Goal: Task Accomplishment & Management: Manage account settings

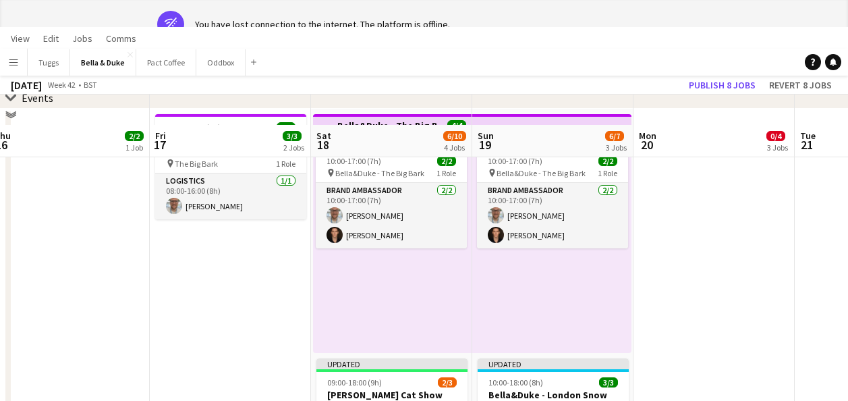
scroll to position [18, 0]
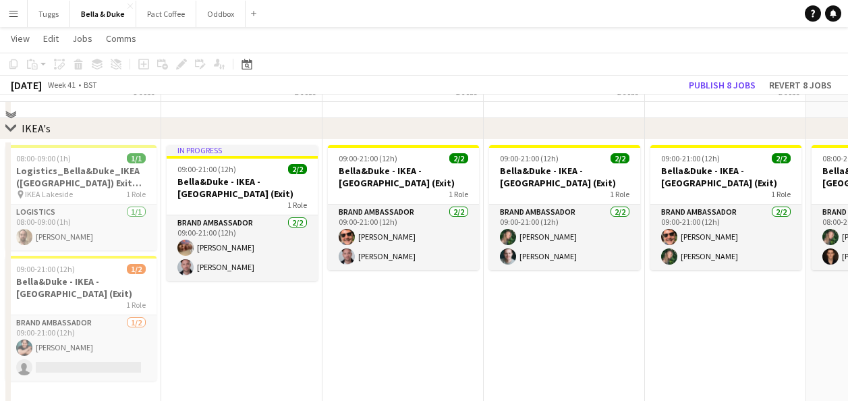
scroll to position [337, 0]
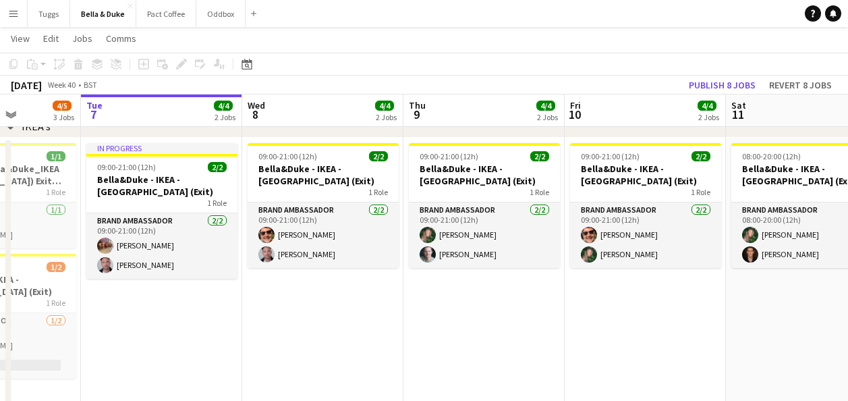
drag, startPoint x: 272, startPoint y: 314, endPoint x: 349, endPoint y: 320, distance: 76.5
click at [349, 320] on app-calendar-viewport "Sat 4 3/3 1 Job Sun 5 2/3 1 Job Mon 6 4/5 3 Jobs Tue 7 4/4 2 Jobs Wed 8 4/4 2 J…" at bounding box center [424, 212] width 848 height 994
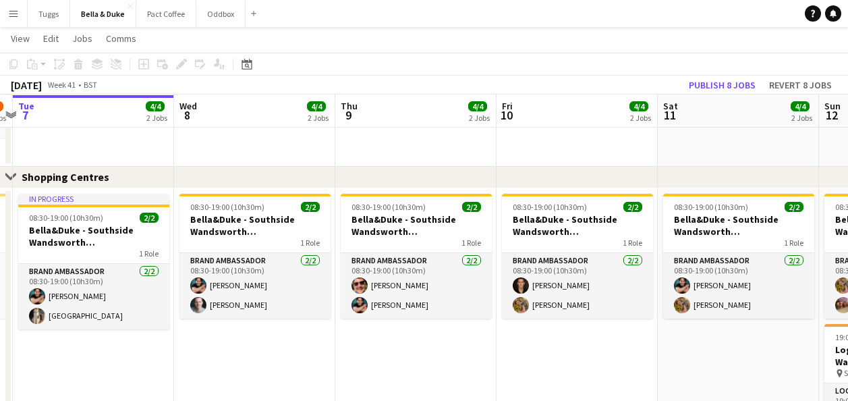
scroll to position [0, 301]
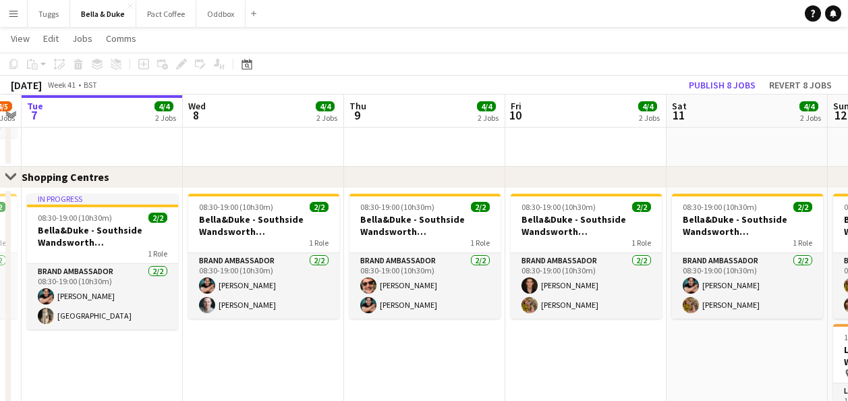
drag, startPoint x: 455, startPoint y: 352, endPoint x: 250, endPoint y: 342, distance: 206.0
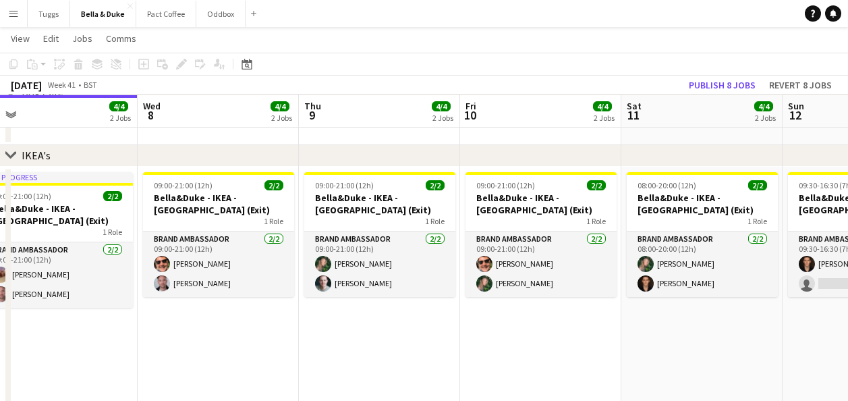
scroll to position [0, 331]
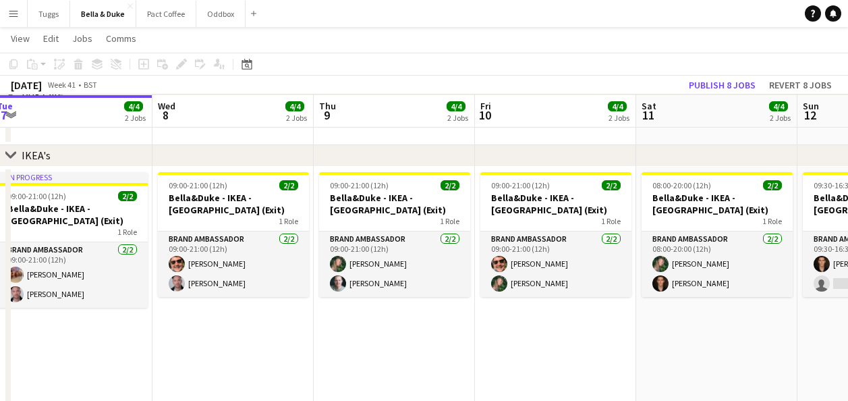
drag, startPoint x: 460, startPoint y: 355, endPoint x: 505, endPoint y: 335, distance: 49.2
click at [505, 335] on app-calendar-viewport "Sun 5 2/3 1 Job Mon 6 4/5 3 Jobs Tue 7 4/4 2 Jobs Wed 8 4/4 2 Jobs Thu 9 4/4 2 …" at bounding box center [424, 241] width 848 height 994
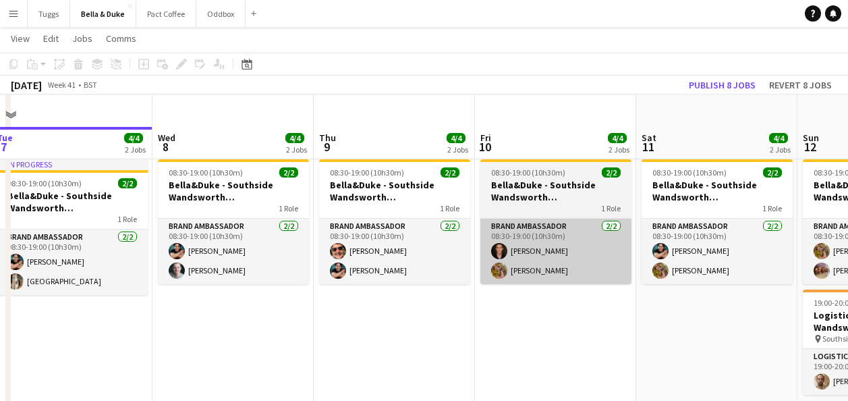
scroll to position [645, 0]
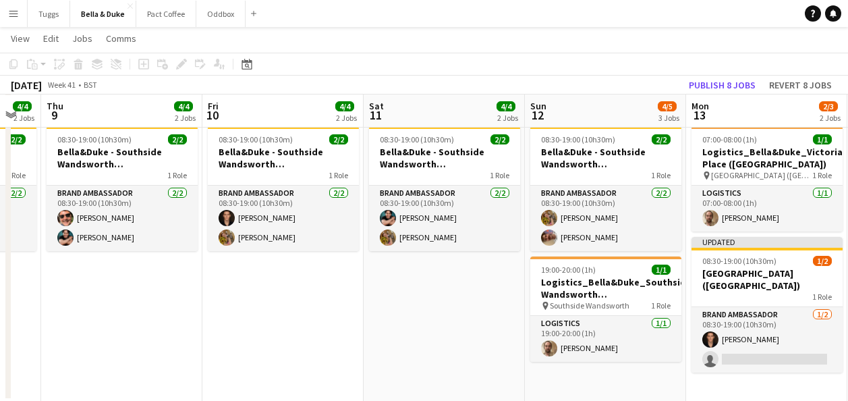
drag, startPoint x: 450, startPoint y: 288, endPoint x: 175, endPoint y: 328, distance: 278.1
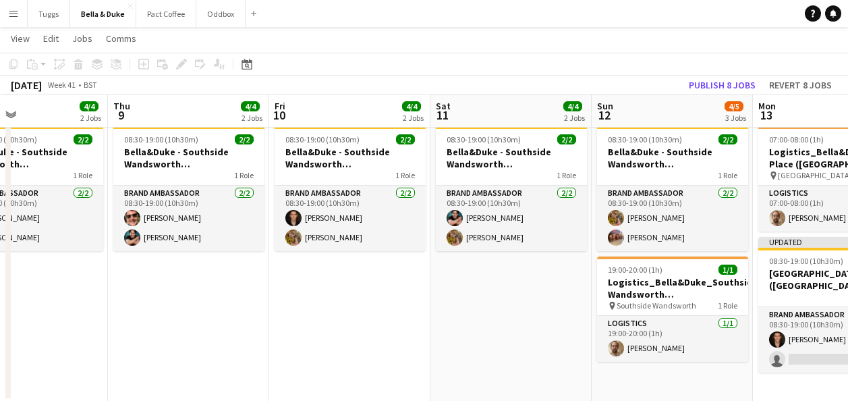
drag, startPoint x: 405, startPoint y: 338, endPoint x: 95, endPoint y: 359, distance: 310.3
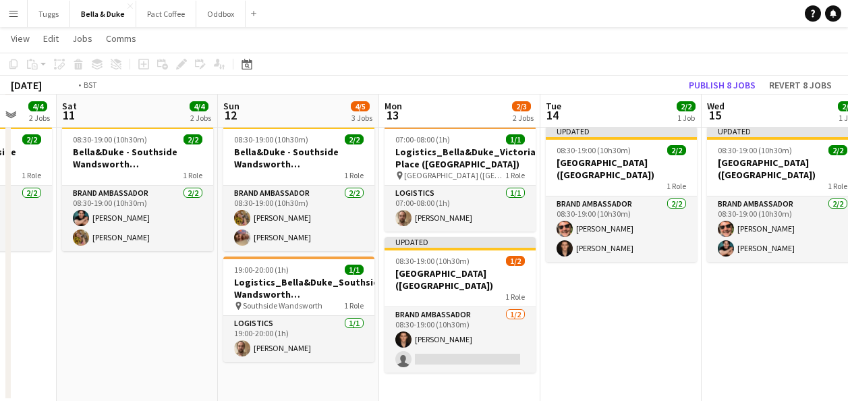
drag, startPoint x: 710, startPoint y: 321, endPoint x: 181, endPoint y: 353, distance: 529.1
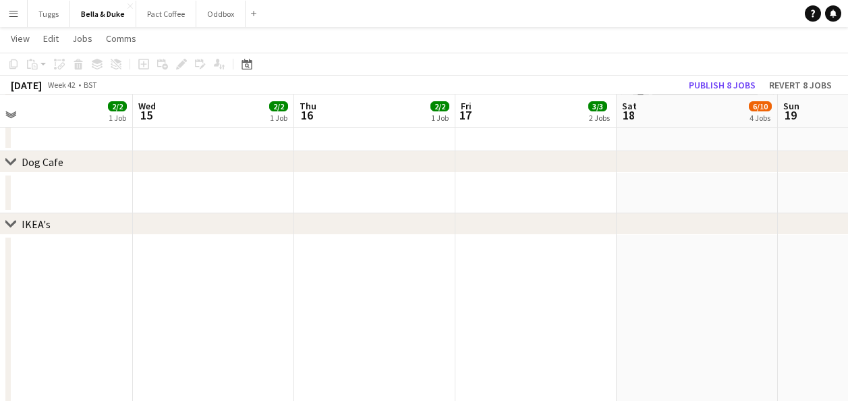
drag, startPoint x: 570, startPoint y: 326, endPoint x: 688, endPoint y: 318, distance: 118.3
click at [688, 318] on app-calendar-viewport "Sun 12 4/5 3 Jobs Mon 13 2/3 2 Jobs Tue 14 2/2 1 Job Wed 15 2/2 1 Job Thu 16 2/…" at bounding box center [424, 107] width 848 height 1400
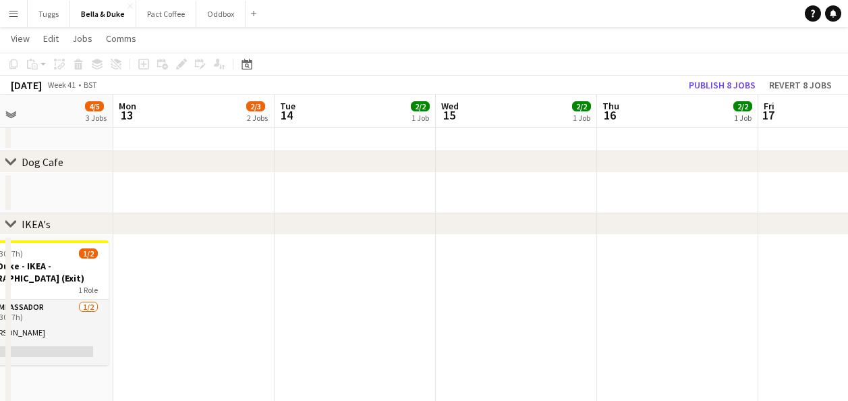
drag, startPoint x: 465, startPoint y: 319, endPoint x: 606, endPoint y: 300, distance: 141.6
click at [606, 300] on app-calendar-viewport "Fri 10 4/4 2 Jobs Sat 11 4/4 2 Jobs Sun 12 4/5 3 Jobs Mon 13 2/3 2 Jobs Tue 14 …" at bounding box center [424, 107] width 848 height 1400
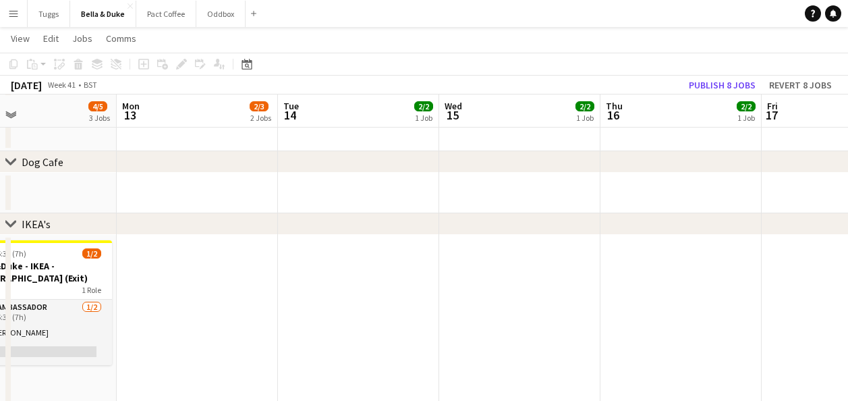
drag, startPoint x: 326, startPoint y: 296, endPoint x: 436, endPoint y: 296, distance: 109.3
click at [436, 296] on app-calendar-viewport "Fri 10 4/4 2 Jobs Sat 11 4/4 2 Jobs Sun 12 4/5 3 Jobs Mon 13 2/3 2 Jobs Tue 14 …" at bounding box center [424, 107] width 848 height 1400
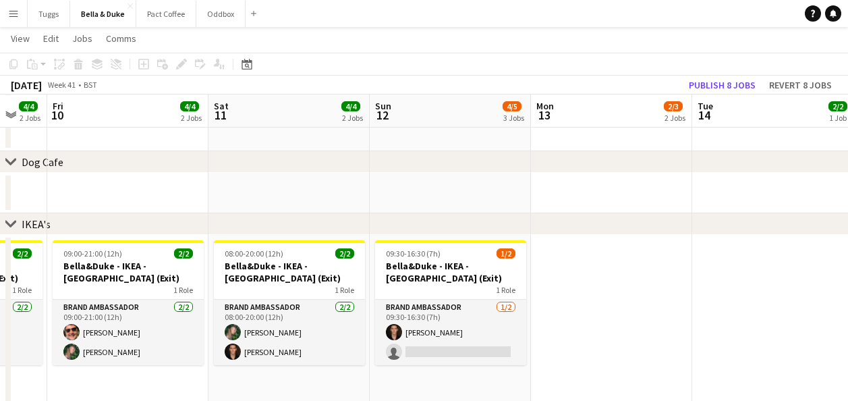
scroll to position [0, 272]
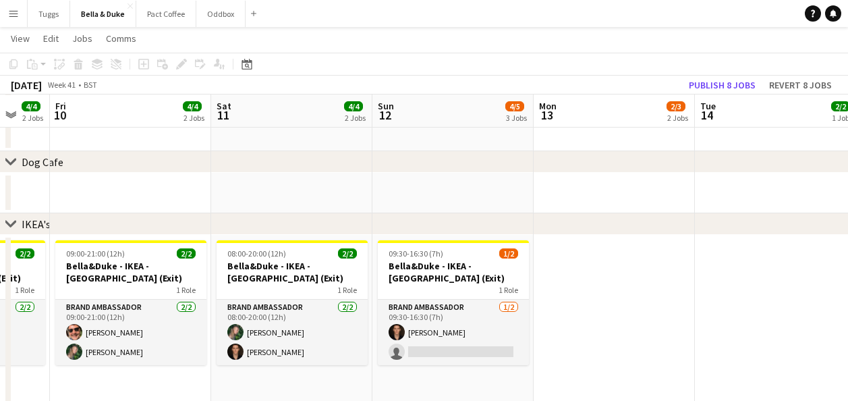
click at [640, 295] on app-calendar-viewport "Wed 8 4/4 2 Jobs Thu 9 4/4 2 Jobs Fri 10 4/4 2 Jobs Sat 11 4/4 2 Jobs Sun 12 4/…" at bounding box center [424, 107] width 848 height 1400
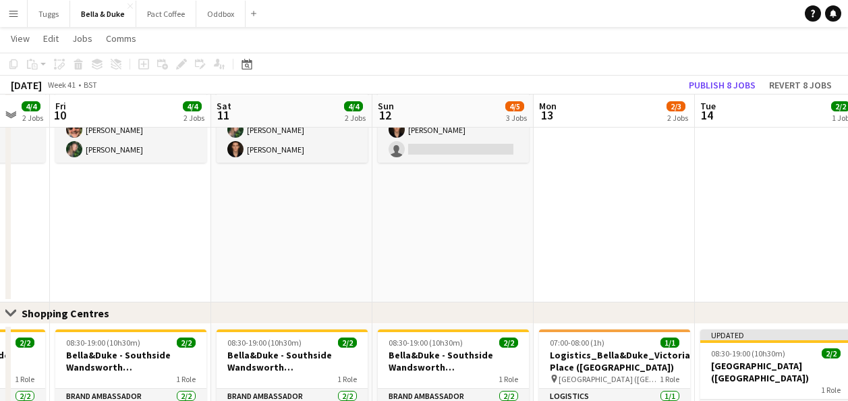
scroll to position [0, 552]
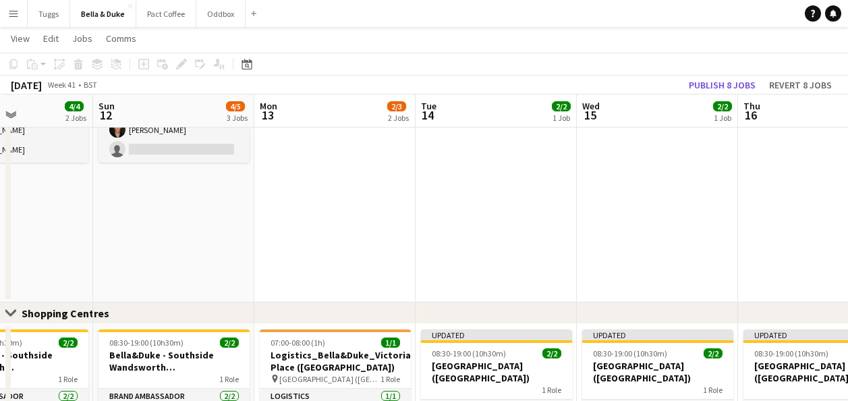
drag, startPoint x: 639, startPoint y: 268, endPoint x: 374, endPoint y: 274, distance: 265.8
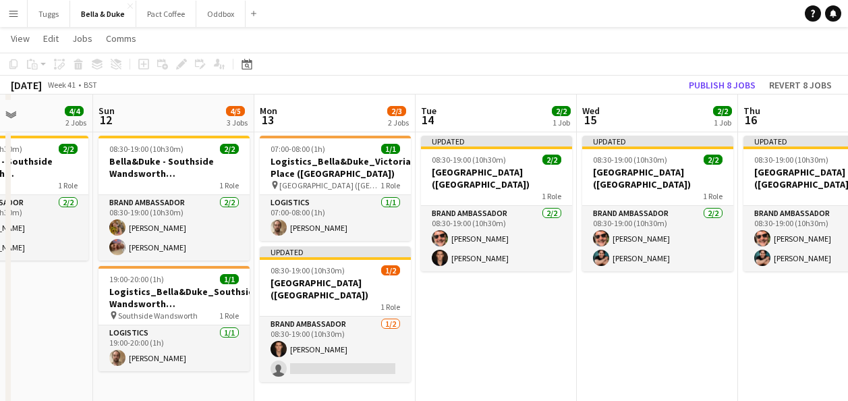
scroll to position [1050, 0]
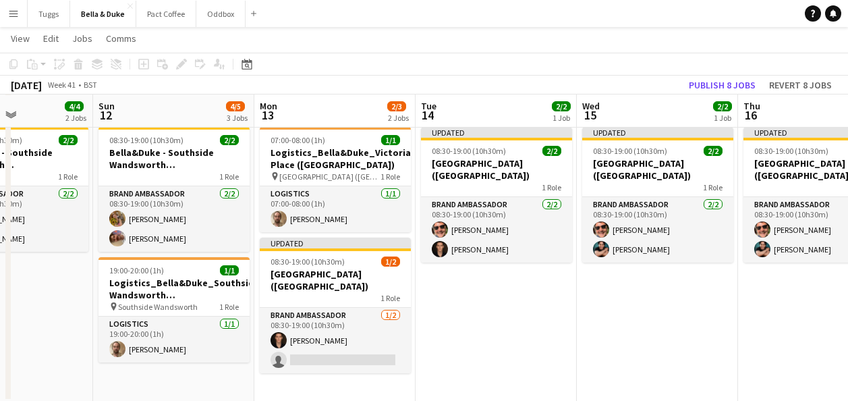
drag, startPoint x: 564, startPoint y: 345, endPoint x: 425, endPoint y: 345, distance: 138.9
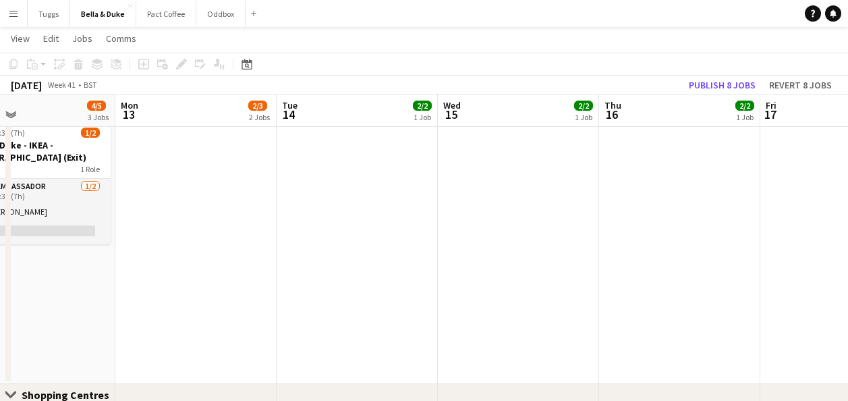
scroll to position [713, 0]
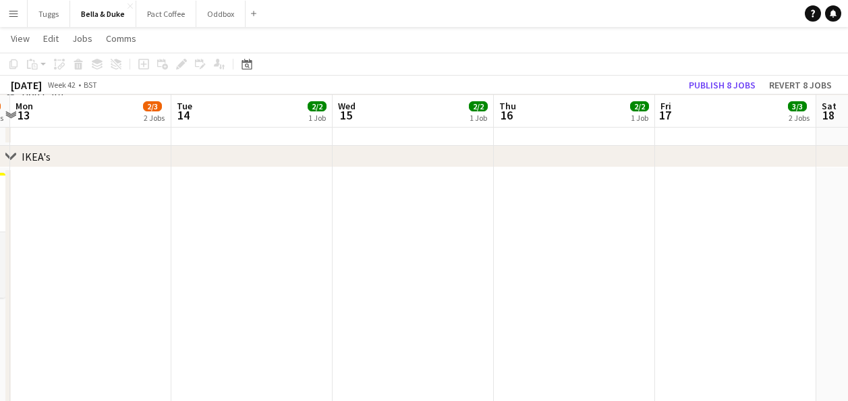
drag, startPoint x: 393, startPoint y: 358, endPoint x: 214, endPoint y: 382, distance: 179.6
click at [214, 382] on app-calendar-viewport "Fri 10 4/4 2 Jobs Sat 11 4/4 2 Jobs Sun 12 4/5 3 Jobs Mon 13 2/3 2 Jobs Tue 14 …" at bounding box center [424, 40] width 848 height 1400
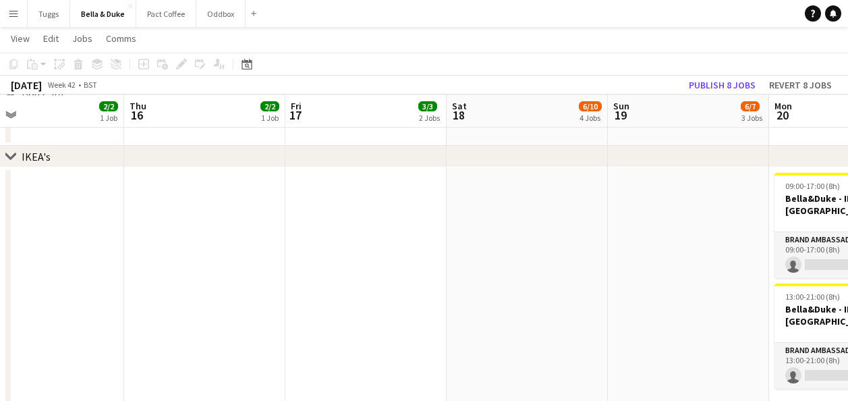
drag, startPoint x: 528, startPoint y: 306, endPoint x: 404, endPoint y: 322, distance: 125.1
click at [404, 322] on app-calendar-viewport "Sun 12 4/5 3 Jobs Mon 13 2/3 2 Jobs Tue 14 2/2 1 Job Wed 15 2/2 1 Job Thu 16 2/…" at bounding box center [424, 40] width 848 height 1400
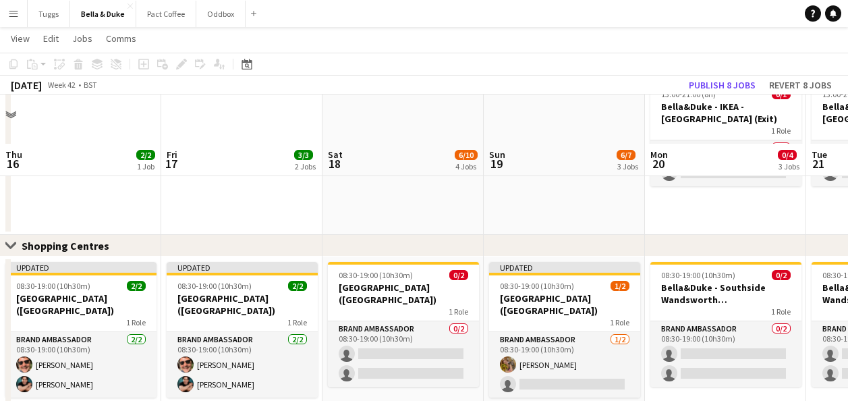
scroll to position [983, 0]
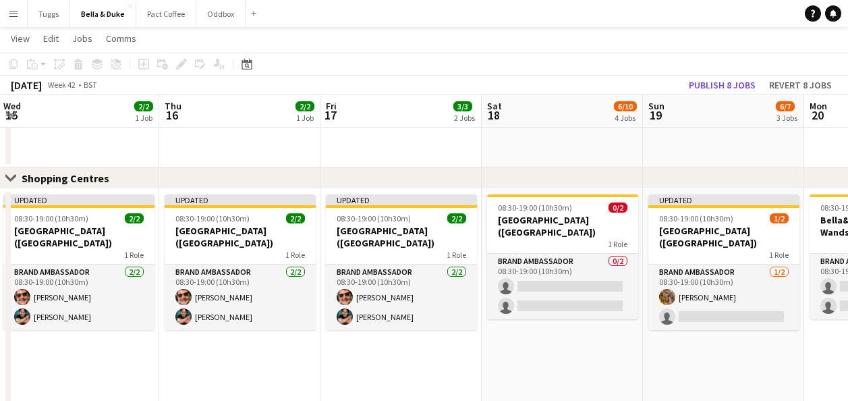
drag, startPoint x: 403, startPoint y: 359, endPoint x: 562, endPoint y: 362, distance: 159.2
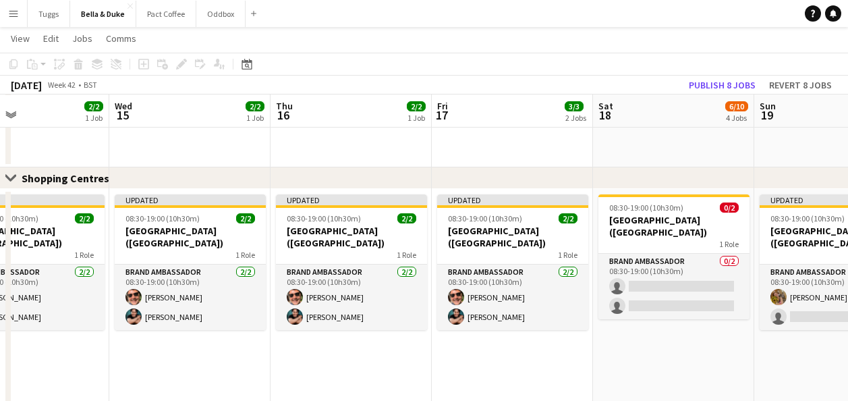
drag, startPoint x: 408, startPoint y: 375, endPoint x: 519, endPoint y: 362, distance: 112.0
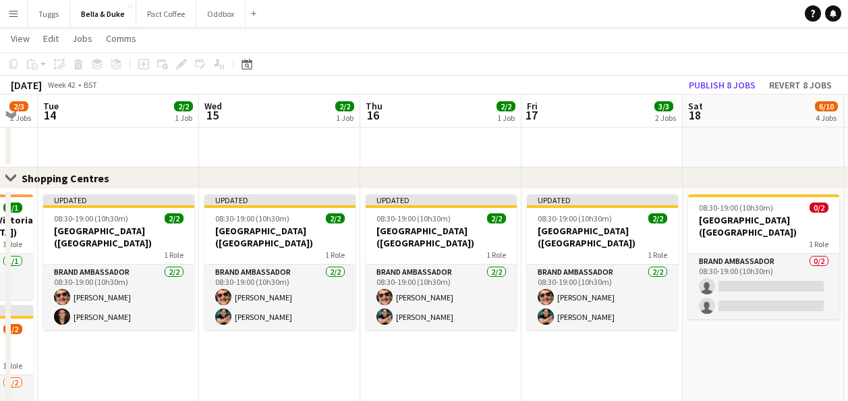
drag, startPoint x: 424, startPoint y: 371, endPoint x: 514, endPoint y: 375, distance: 89.8
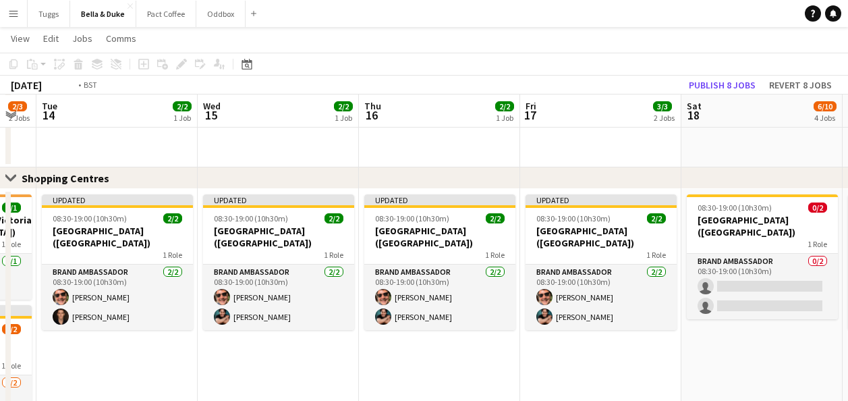
scroll to position [0, 408]
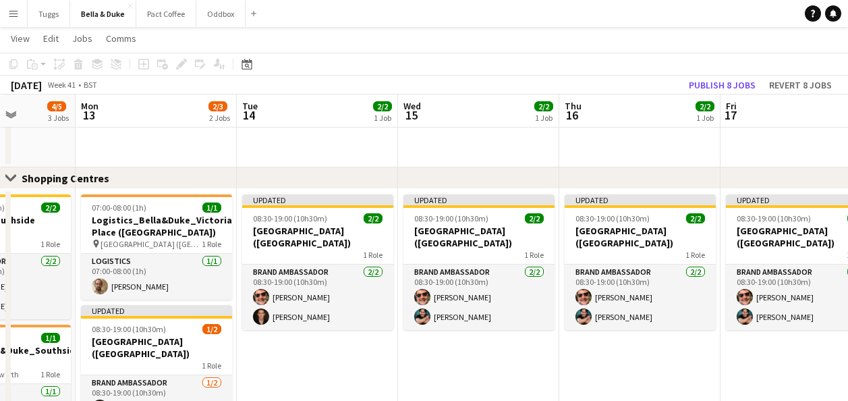
drag, startPoint x: 304, startPoint y: 379, endPoint x: 502, endPoint y: 367, distance: 199.3
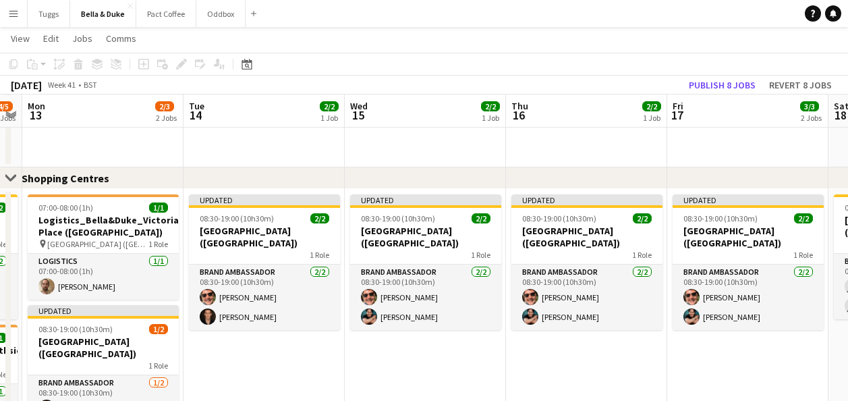
scroll to position [0, 296]
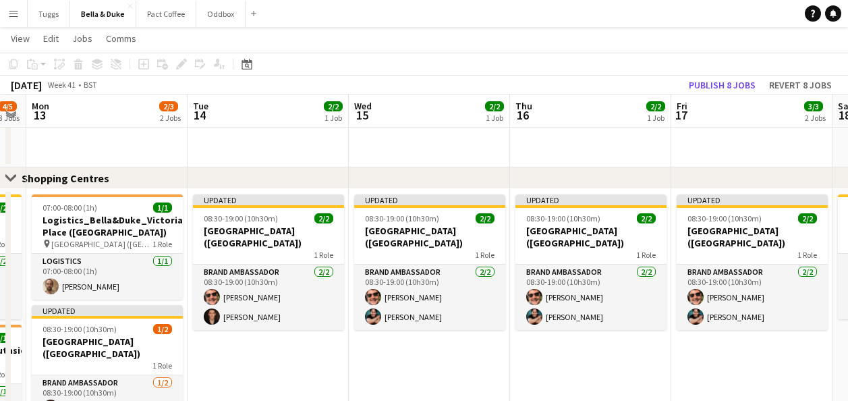
drag, startPoint x: 502, startPoint y: 367, endPoint x: 453, endPoint y: 369, distance: 49.3
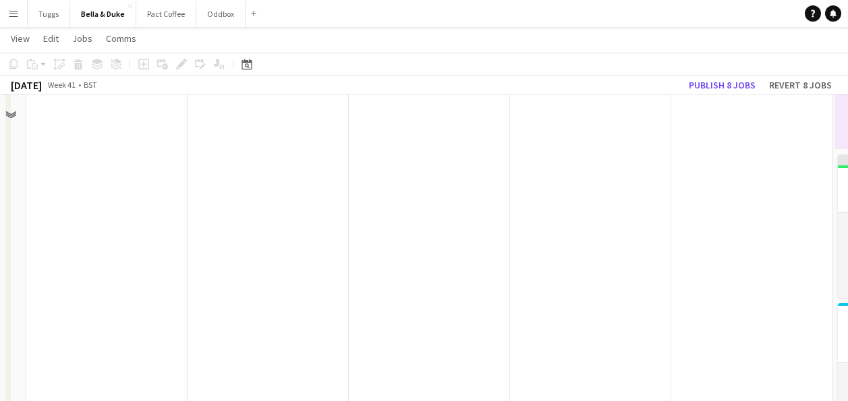
scroll to position [0, 0]
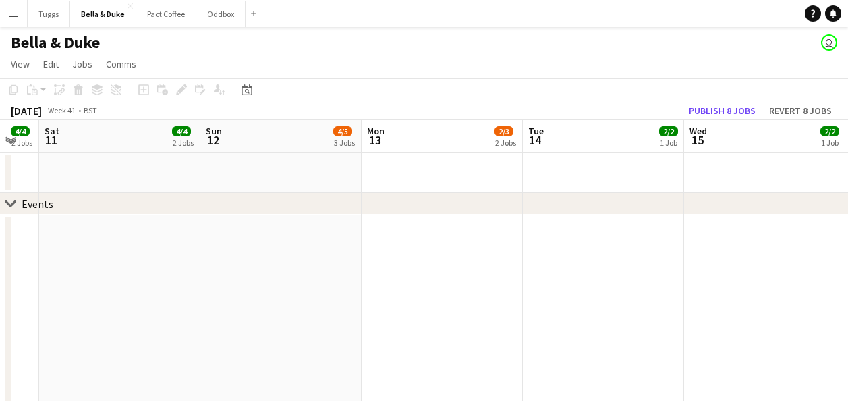
drag, startPoint x: 507, startPoint y: 341, endPoint x: 554, endPoint y: 319, distance: 51.6
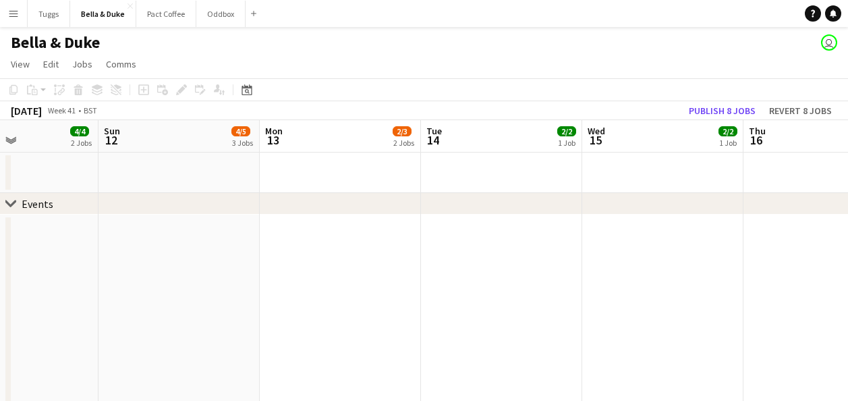
drag, startPoint x: 479, startPoint y: 315, endPoint x: 687, endPoint y: 279, distance: 211.6
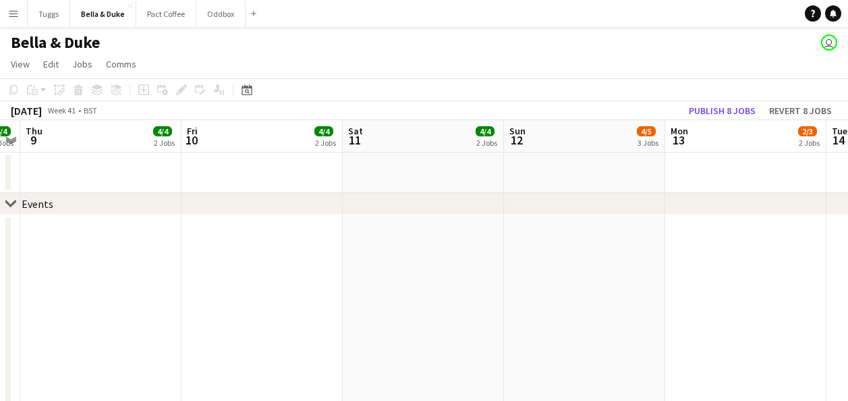
drag, startPoint x: 476, startPoint y: 299, endPoint x: 721, endPoint y: 262, distance: 248.3
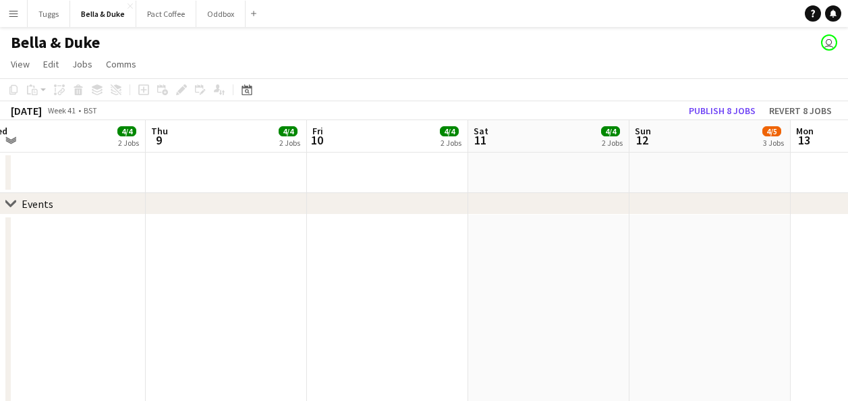
drag, startPoint x: 655, startPoint y: 259, endPoint x: 666, endPoint y: 260, distance: 11.5
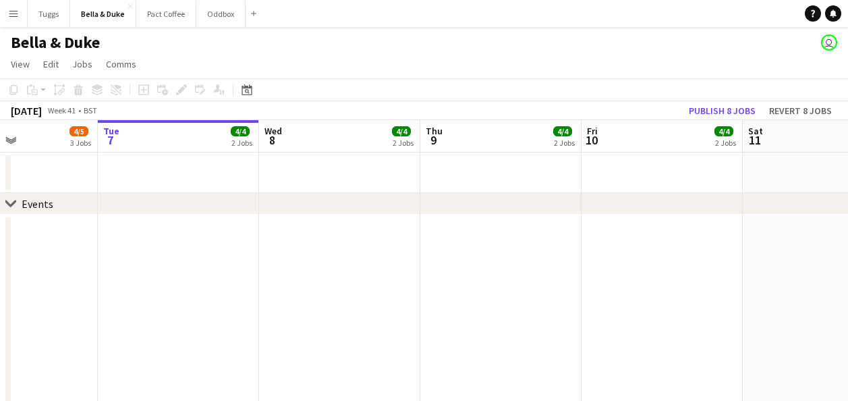
scroll to position [0, 389]
drag, startPoint x: 422, startPoint y: 274, endPoint x: 372, endPoint y: 286, distance: 52.0
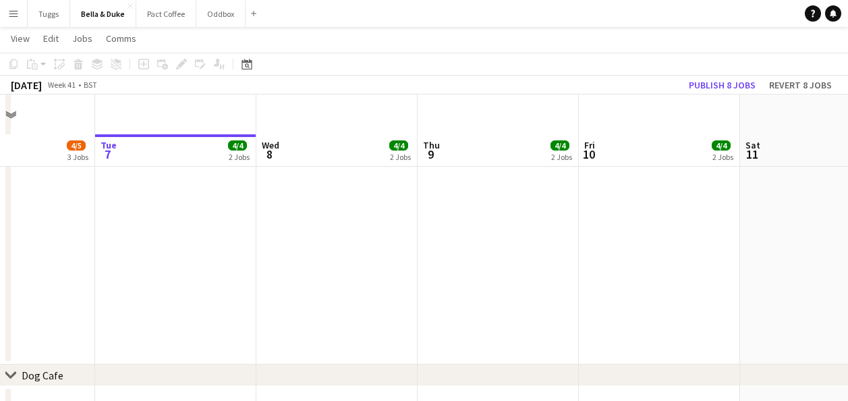
scroll to position [472, 0]
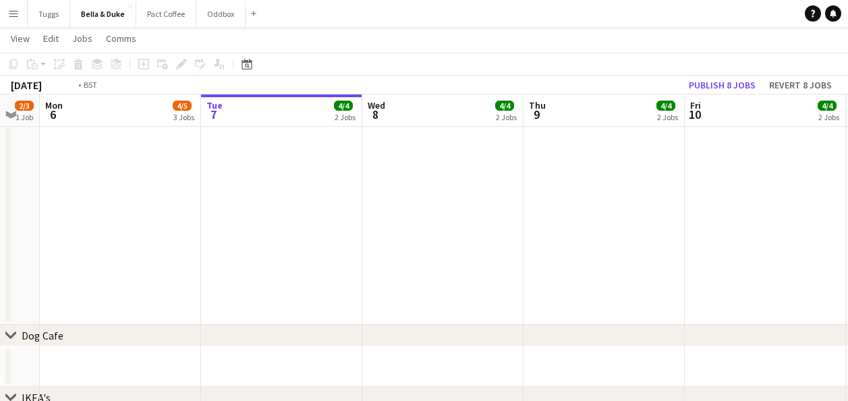
drag, startPoint x: 362, startPoint y: 285, endPoint x: 629, endPoint y: 270, distance: 268.2
click at [629, 270] on app-calendar-viewport "Sat 4 3/3 1 Job Sun 5 2/3 1 Job Mon 6 4/5 3 Jobs Tue 7 4/4 2 Jobs Wed 8 4/4 2 J…" at bounding box center [424, 280] width 848 height 1400
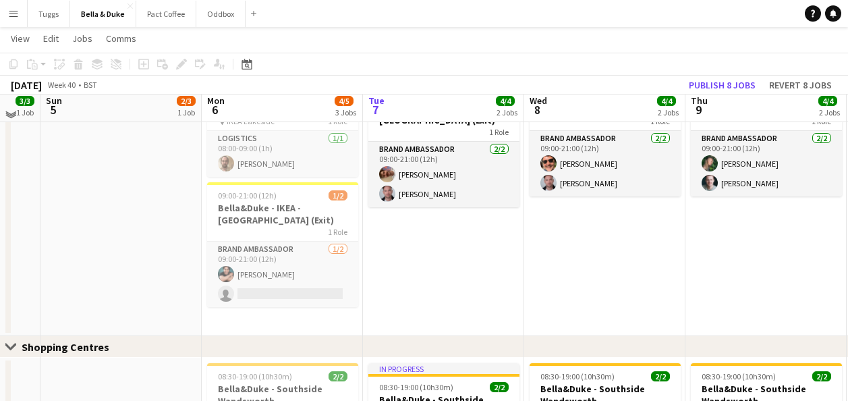
scroll to position [809, 0]
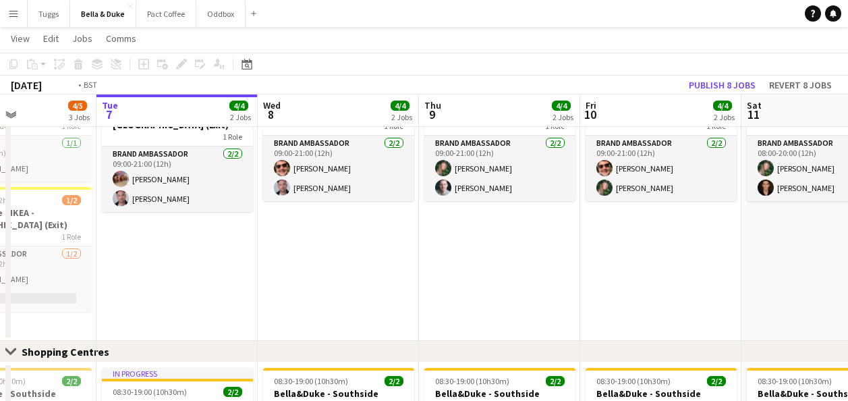
drag, startPoint x: 629, startPoint y: 270, endPoint x: 323, endPoint y: 274, distance: 306.2
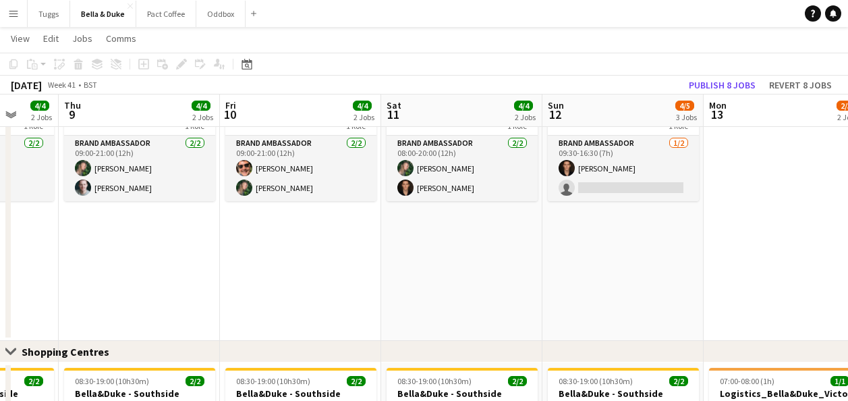
drag, startPoint x: 625, startPoint y: 251, endPoint x: 293, endPoint y: 303, distance: 335.9
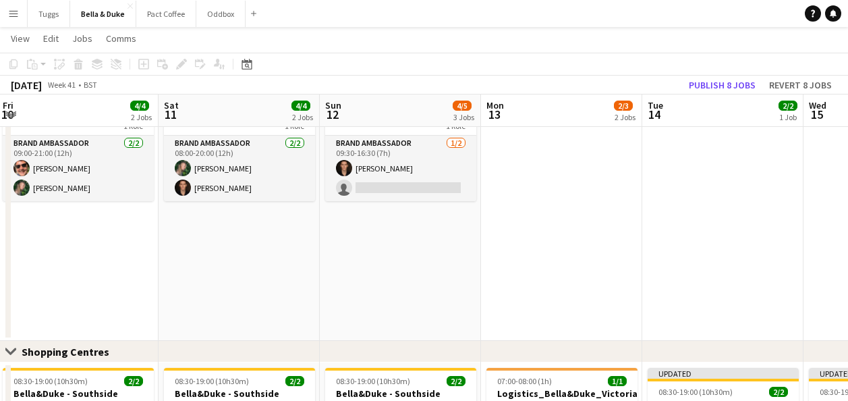
drag, startPoint x: 590, startPoint y: 306, endPoint x: 244, endPoint y: 310, distance: 346.0
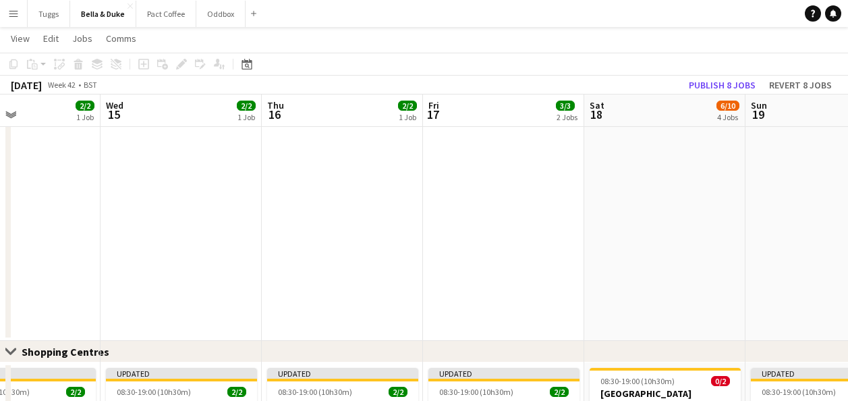
drag, startPoint x: 607, startPoint y: 255, endPoint x: 248, endPoint y: 293, distance: 360.8
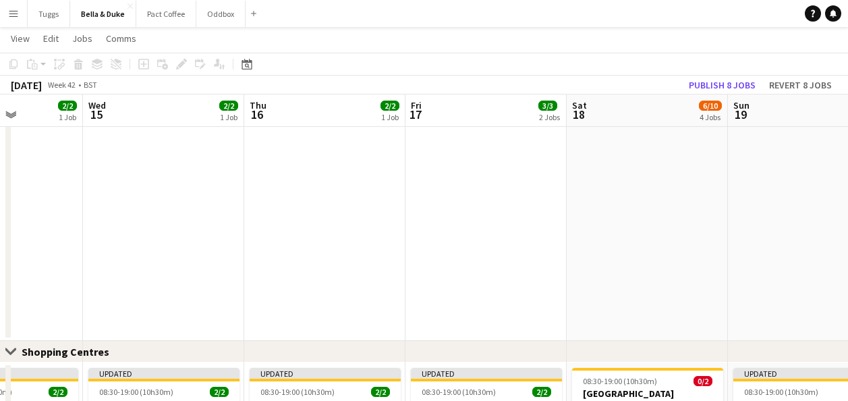
drag, startPoint x: 540, startPoint y: 249, endPoint x: 340, endPoint y: 262, distance: 200.1
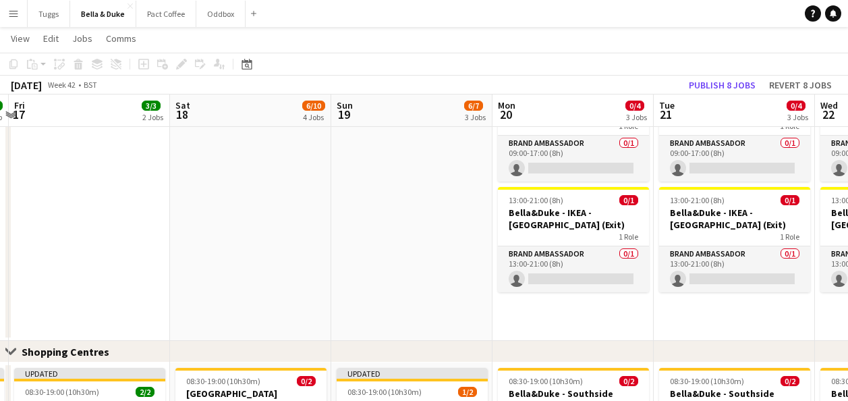
drag, startPoint x: 566, startPoint y: 246, endPoint x: 370, endPoint y: 272, distance: 197.4
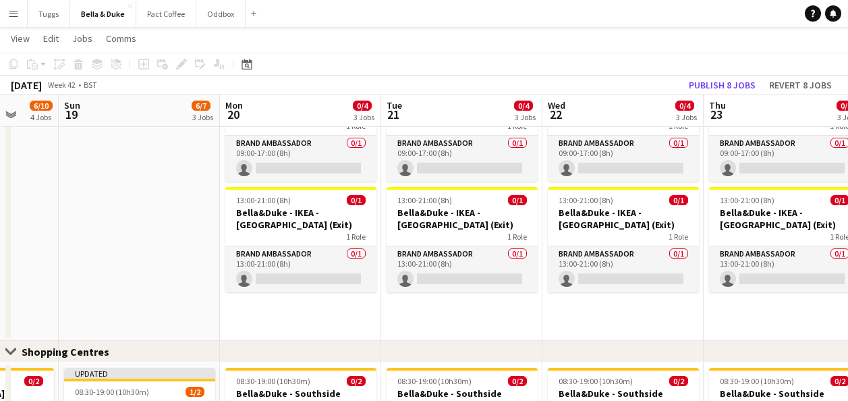
drag, startPoint x: 442, startPoint y: 264, endPoint x: 171, endPoint y: 297, distance: 273.1
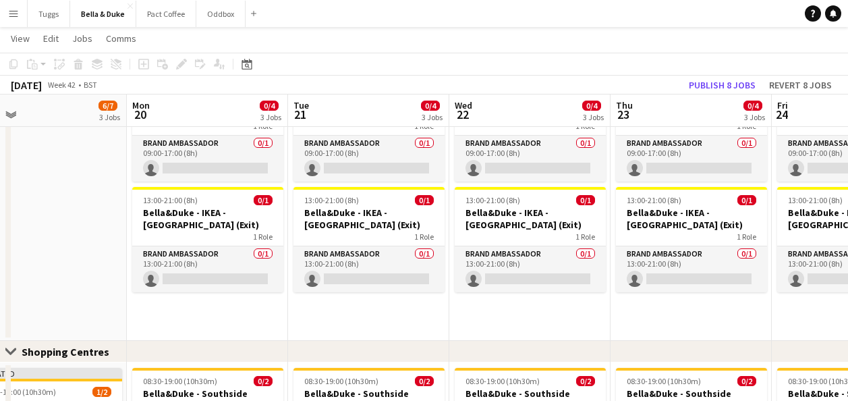
drag, startPoint x: 633, startPoint y: 306, endPoint x: 484, endPoint y: 316, distance: 150.1
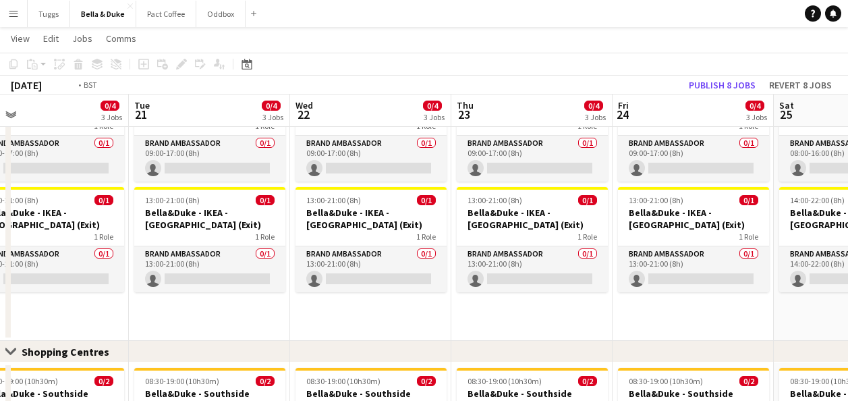
drag, startPoint x: 637, startPoint y: 312, endPoint x: 338, endPoint y: 353, distance: 301.5
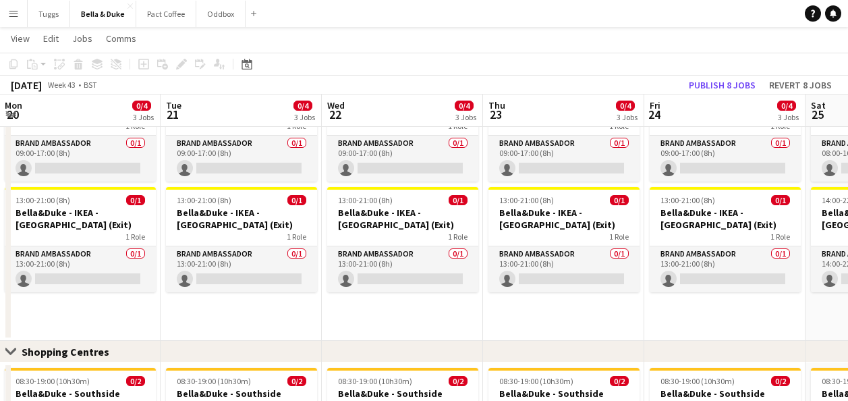
drag, startPoint x: 664, startPoint y: 329, endPoint x: 357, endPoint y: 368, distance: 309.3
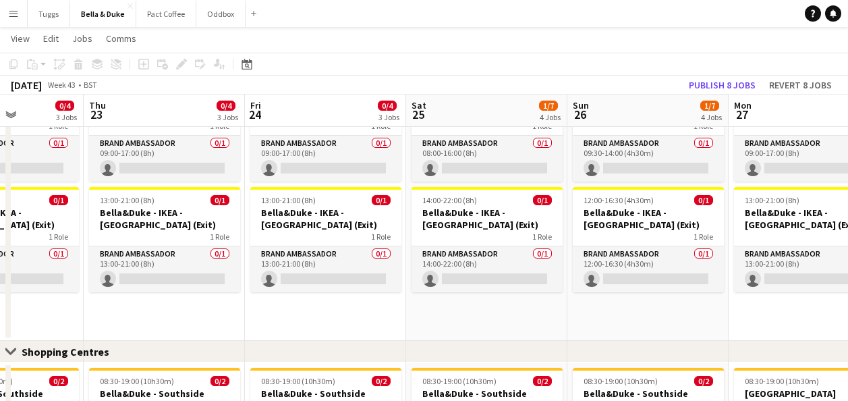
drag, startPoint x: 695, startPoint y: 335, endPoint x: 420, endPoint y: 345, distance: 276.0
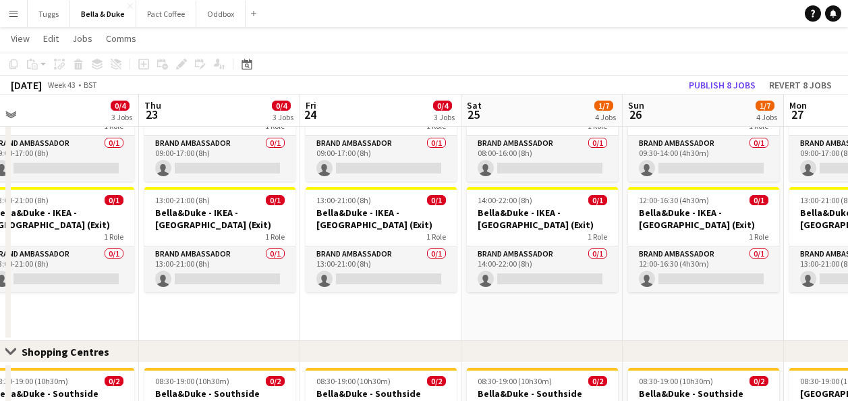
drag, startPoint x: 640, startPoint y: 314, endPoint x: 373, endPoint y: 339, distance: 268.2
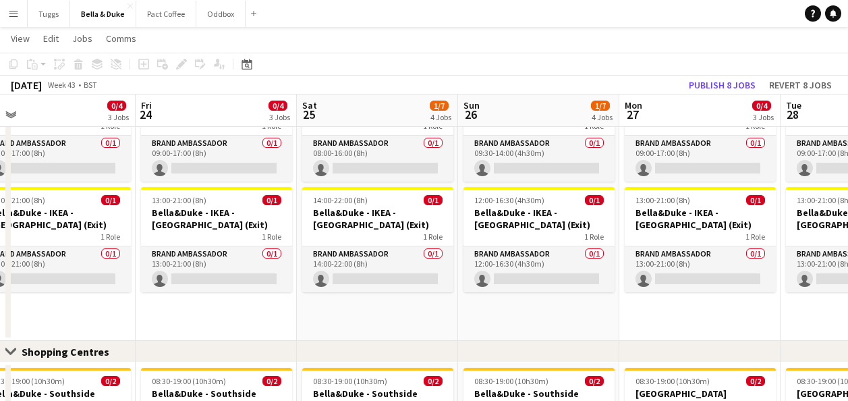
drag, startPoint x: 698, startPoint y: 316, endPoint x: 457, endPoint y: 350, distance: 243.8
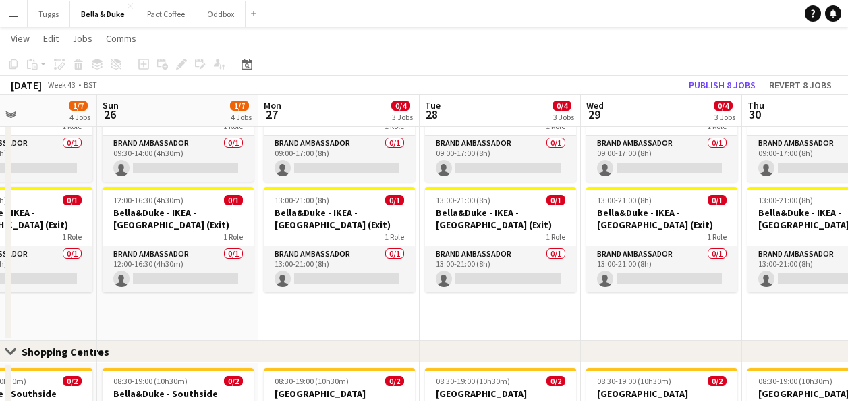
drag, startPoint x: 658, startPoint y: 330, endPoint x: 352, endPoint y: 360, distance: 307.0
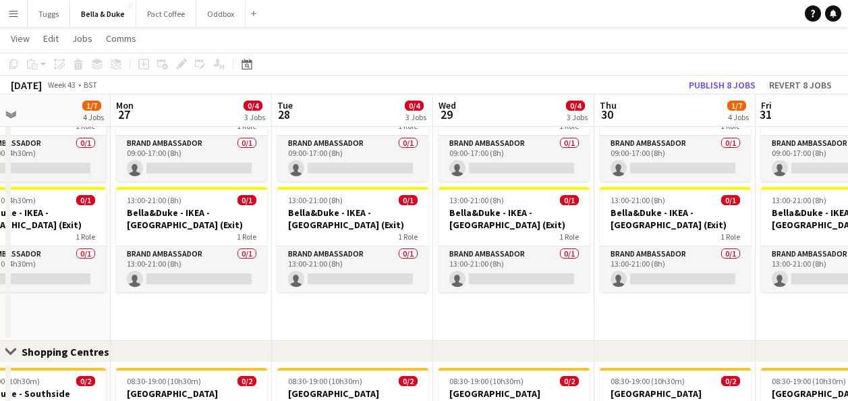
drag, startPoint x: 600, startPoint y: 315, endPoint x: 453, endPoint y: 326, distance: 148.2
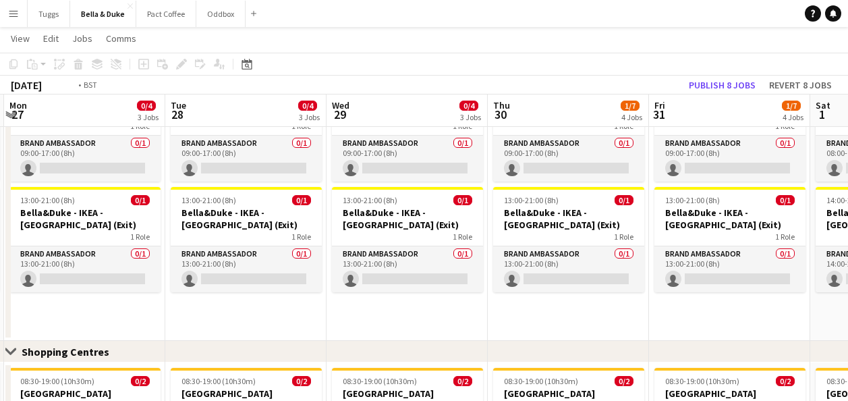
drag
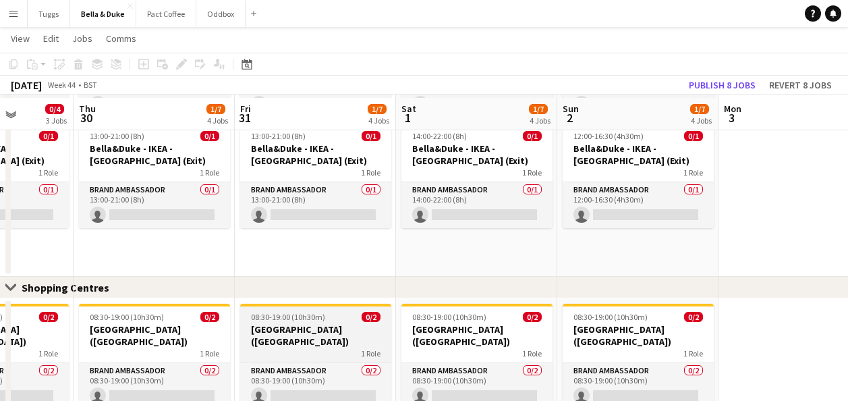
scroll to position [877, 0]
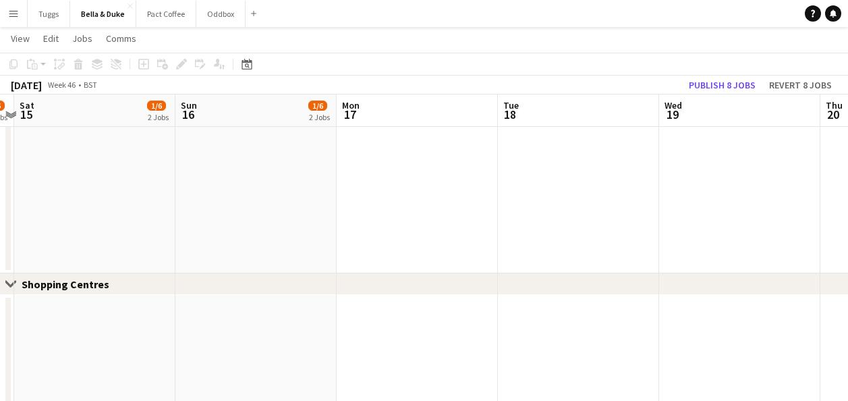
scroll to position [0, 471]
drag, startPoint x: 275, startPoint y: 177, endPoint x: 459, endPoint y: 189, distance: 184.5
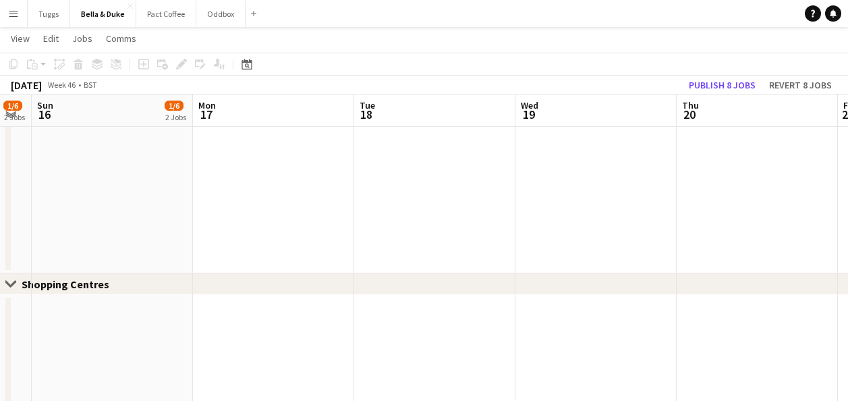
drag, startPoint x: 363, startPoint y: 188, endPoint x: 455, endPoint y: 193, distance: 92.5
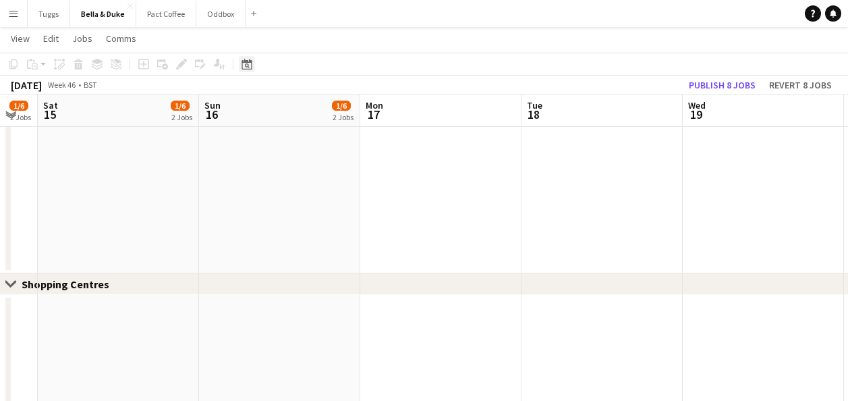
click at [245, 67] on icon "Date picker" at bounding box center [246, 64] width 11 height 11
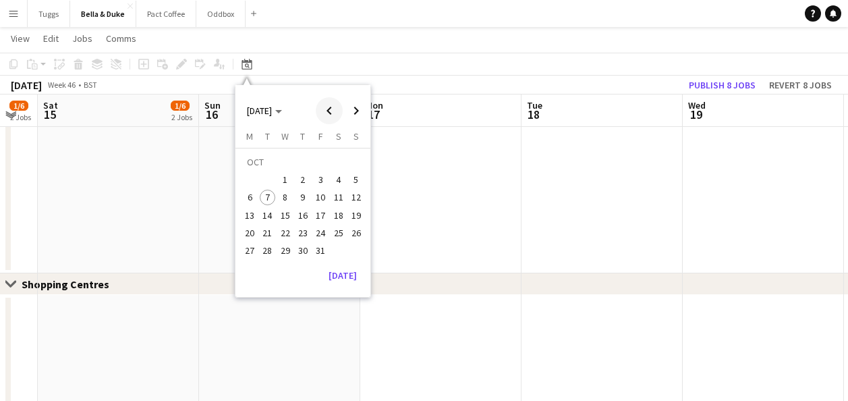
click at [338, 117] on span "Previous month" at bounding box center [329, 110] width 27 height 27
click at [356, 231] on span "28" at bounding box center [356, 233] width 16 height 16
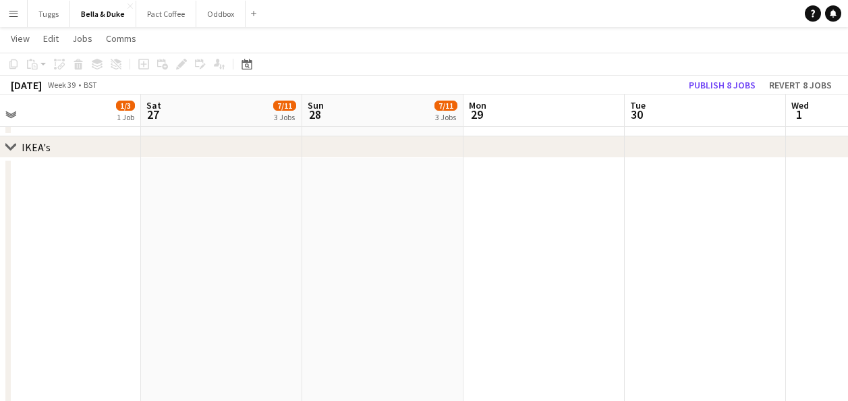
drag, startPoint x: 355, startPoint y: 229, endPoint x: 486, endPoint y: 241, distance: 131.4
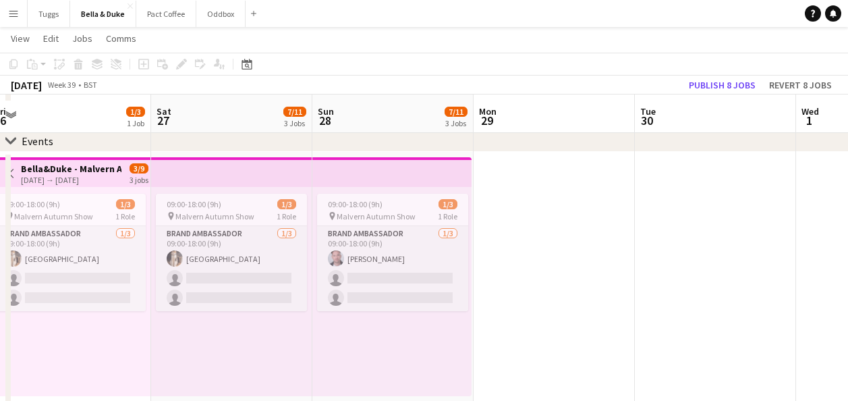
scroll to position [67, 0]
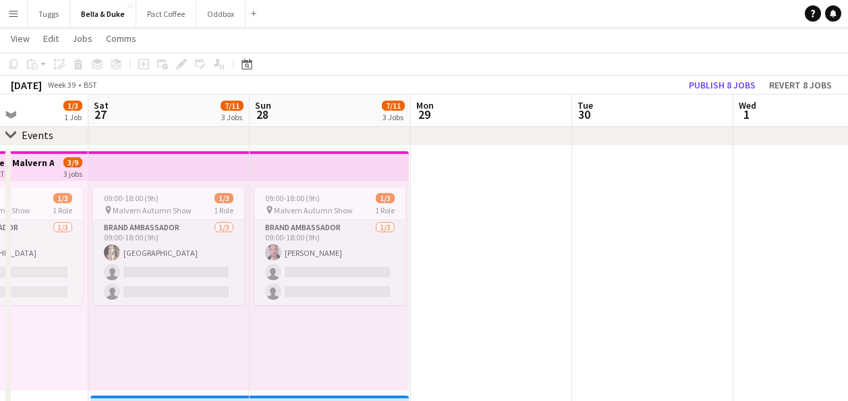
drag, startPoint x: 570, startPoint y: 279, endPoint x: 623, endPoint y: 283, distance: 53.5
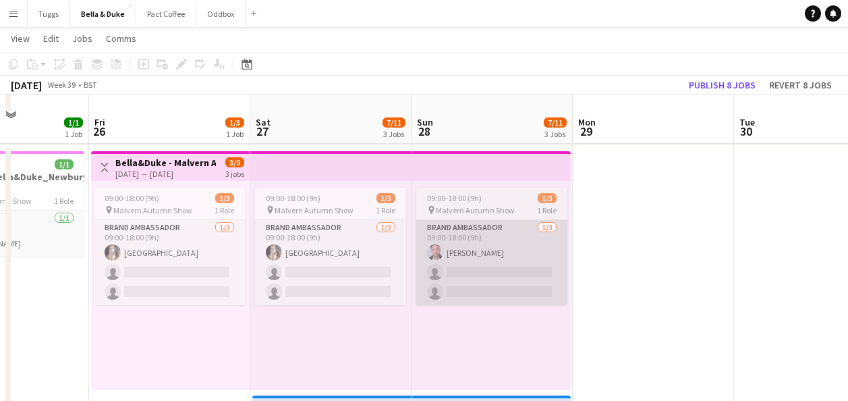
scroll to position [135, 0]
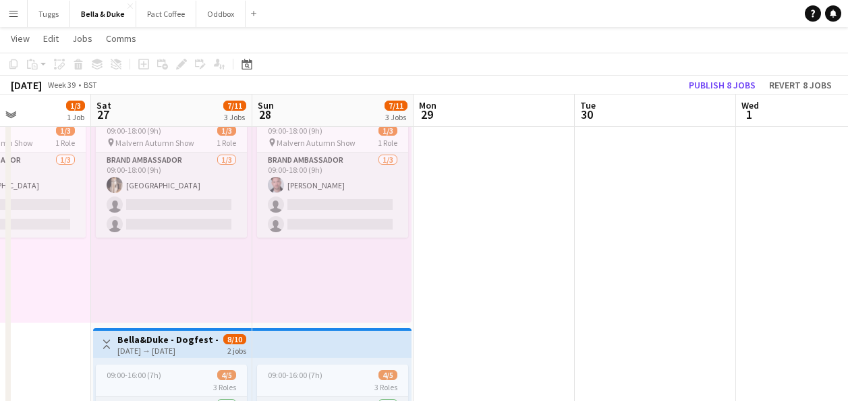
drag, startPoint x: 632, startPoint y: 274, endPoint x: 167, endPoint y: 252, distance: 465.2
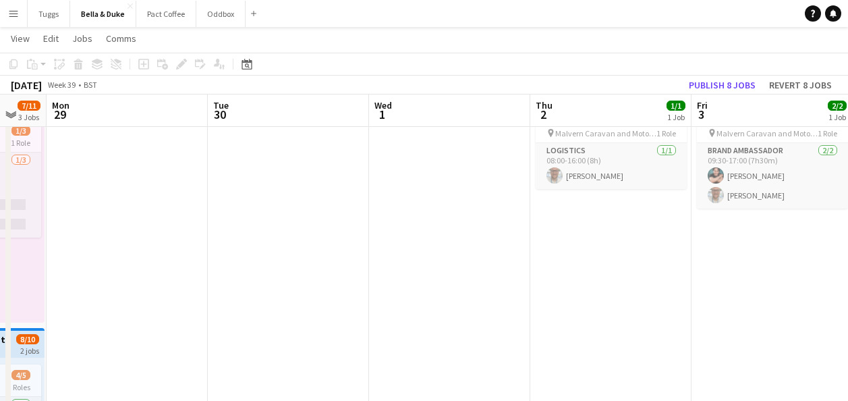
drag, startPoint x: 391, startPoint y: 264, endPoint x: 708, endPoint y: 266, distance: 317.0
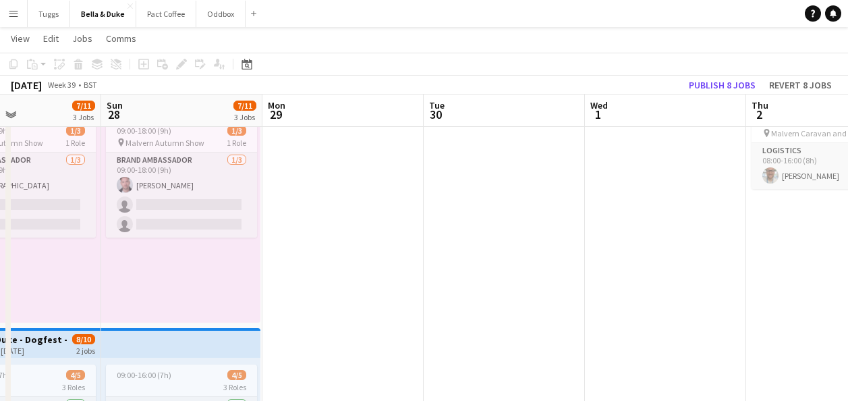
drag, startPoint x: 501, startPoint y: 266, endPoint x: 786, endPoint y: 268, distance: 284.6
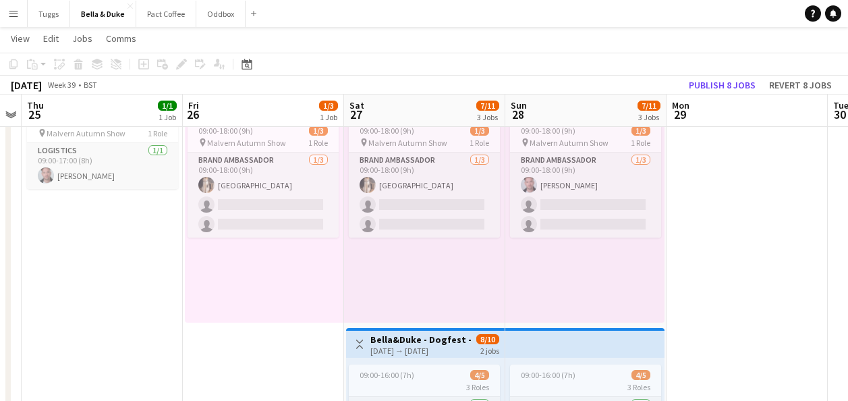
drag, startPoint x: 264, startPoint y: 264, endPoint x: 324, endPoint y: 275, distance: 61.1
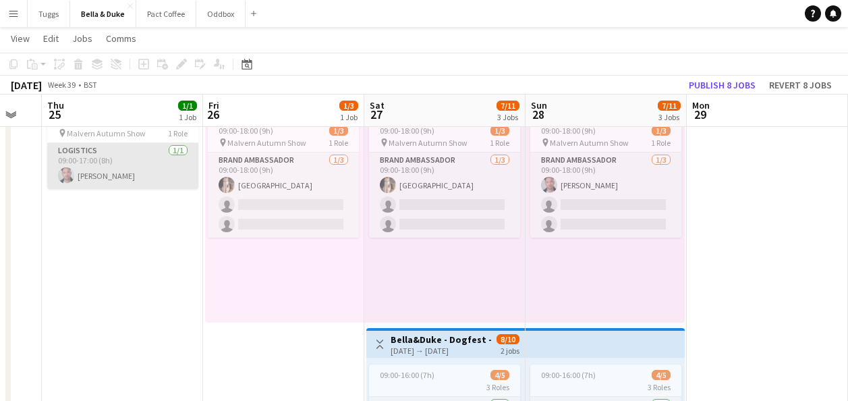
click at [141, 164] on app-card-role "Logistics 1/1 09:00-17:00 (8h) Jacob Waring" at bounding box center [122, 166] width 151 height 46
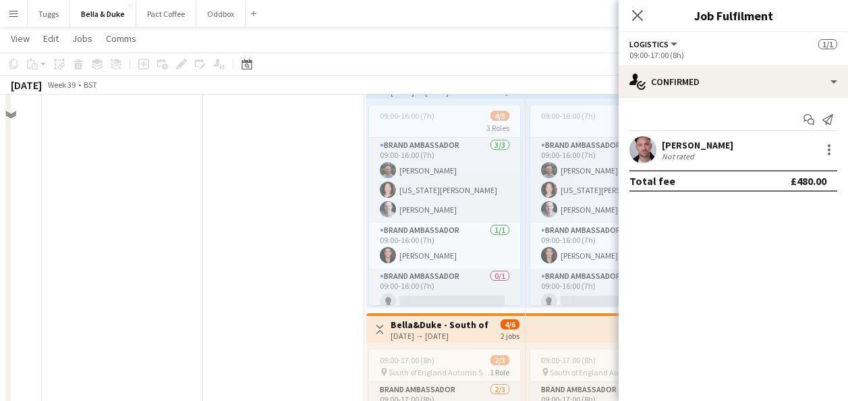
scroll to position [337, 0]
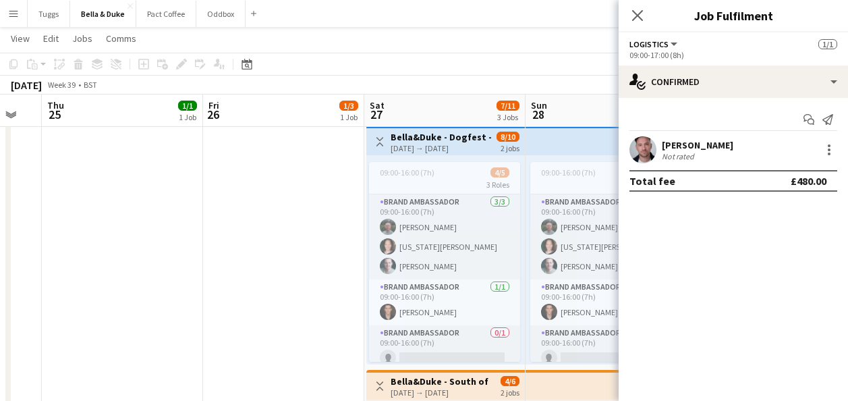
click at [252, 259] on app-date-cell "Toggle View Bella&Duke - Malvern Autumn Show 26-09-2025 → 28-09-2025 3/9 3 jobs…" at bounding box center [283, 245] width 161 height 738
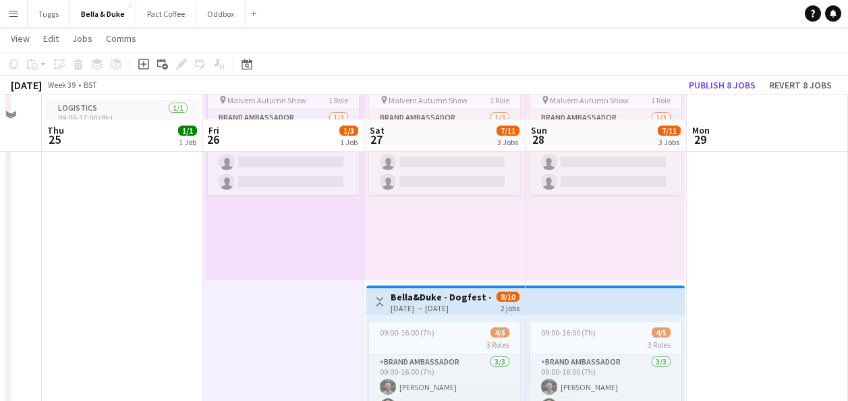
scroll to position [202, 0]
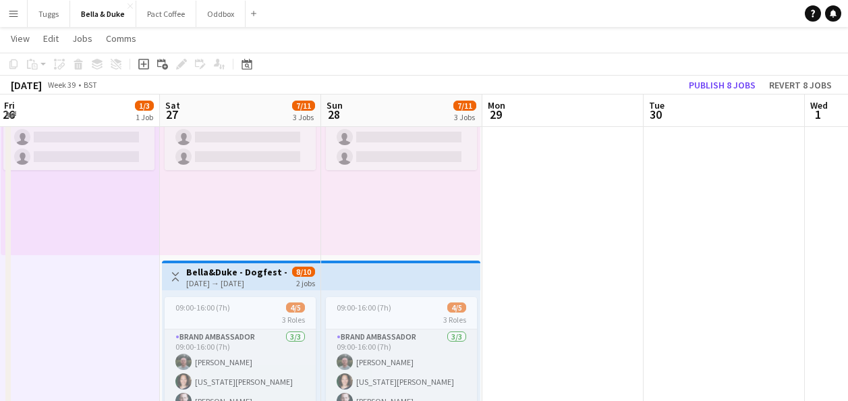
drag, startPoint x: 700, startPoint y: 229, endPoint x: 145, endPoint y: 237, distance: 555.2
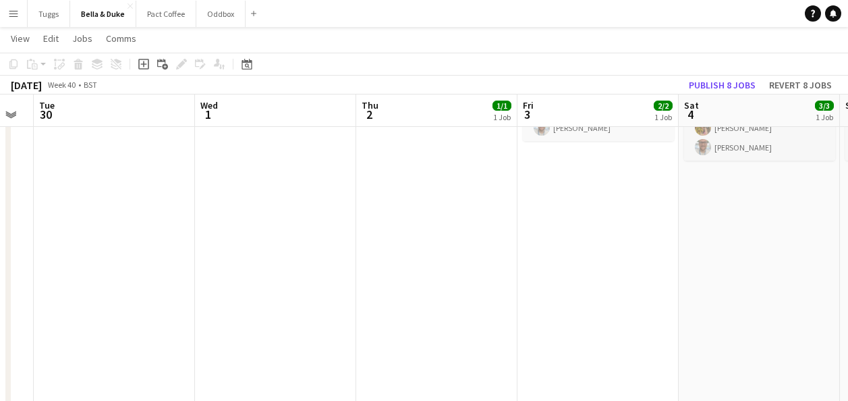
scroll to position [0, 514]
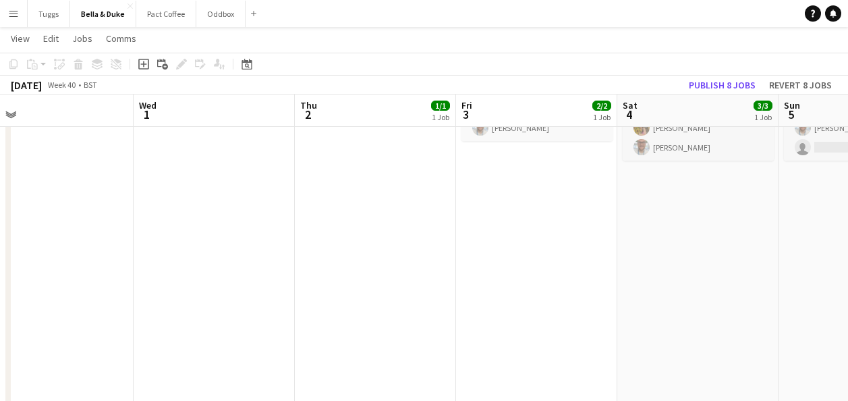
drag, startPoint x: 515, startPoint y: 216, endPoint x: 233, endPoint y: 222, distance: 281.3
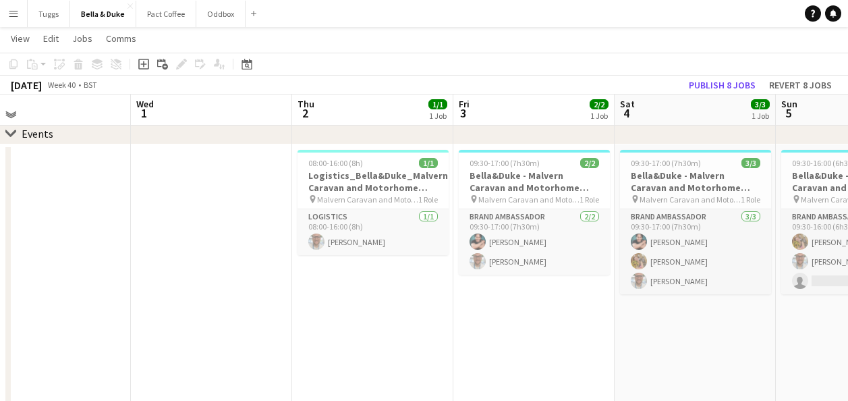
scroll to position [67, 0]
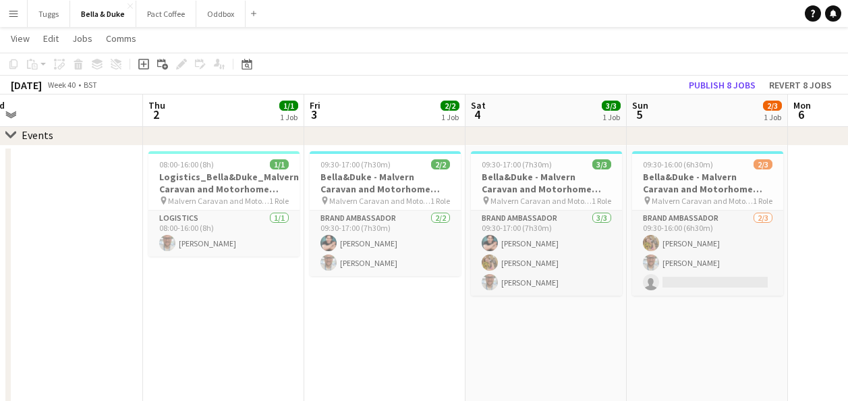
drag, startPoint x: 391, startPoint y: 314, endPoint x: 223, endPoint y: 310, distance: 168.0
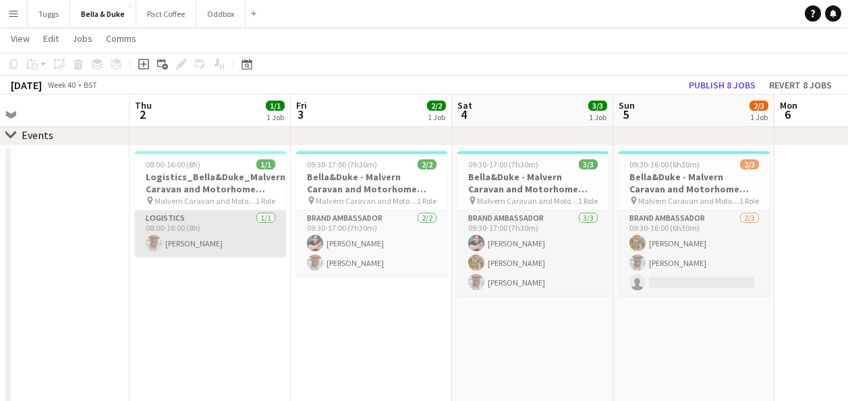
click at [227, 237] on app-card-role "Logistics 1/1 08:00-16:00 (8h) Jordan Larkin" at bounding box center [210, 233] width 151 height 46
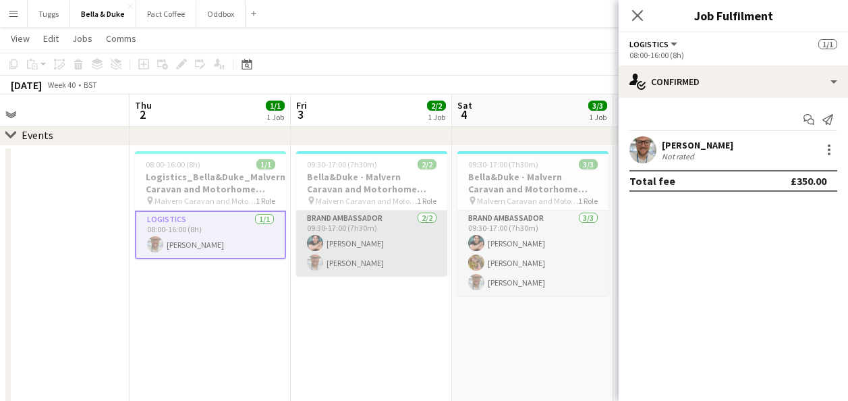
click at [383, 258] on app-card-role "Brand Ambassador 2/2 09:30-17:00 (7h30m) Berkan Ozgur Jordan Larkin" at bounding box center [371, 242] width 151 height 65
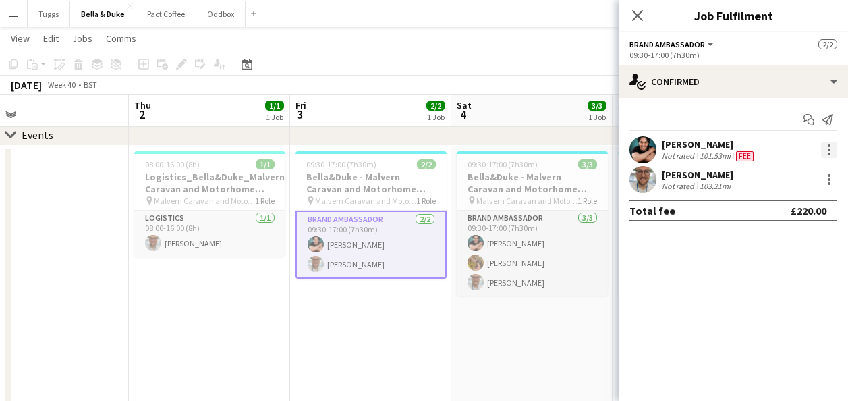
click at [829, 157] on div at bounding box center [829, 150] width 16 height 16
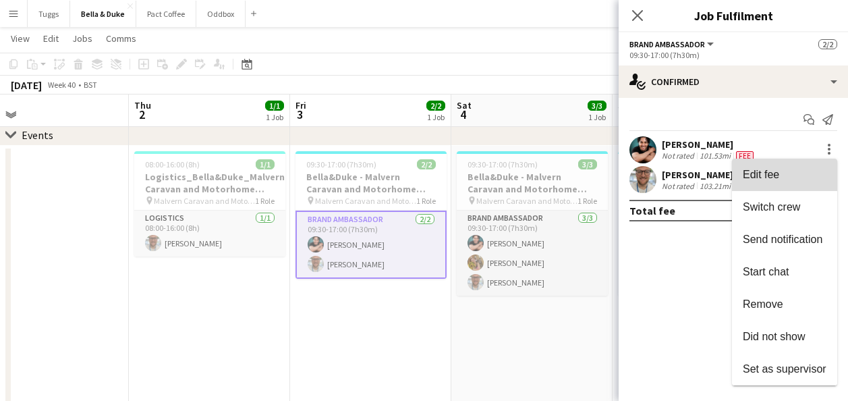
click at [800, 171] on span "Edit fee" at bounding box center [785, 175] width 84 height 12
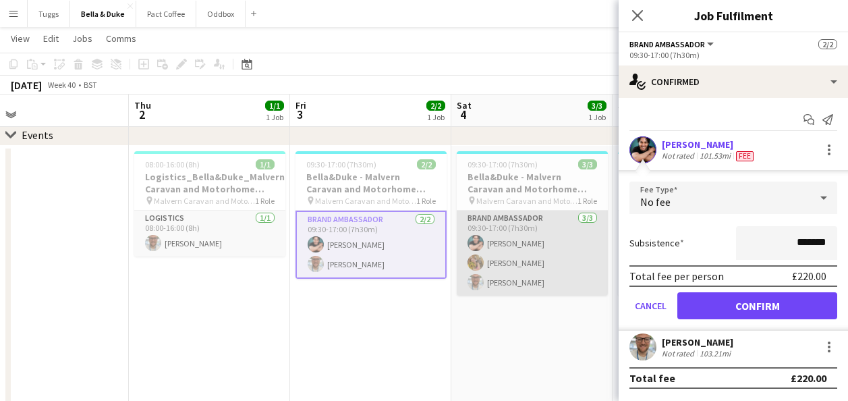
click at [538, 270] on app-card-role "Brand Ambassador 3/3 09:30-17:00 (7h30m) Berkan Ozgur Heather Horsman Jordan La…" at bounding box center [532, 252] width 151 height 85
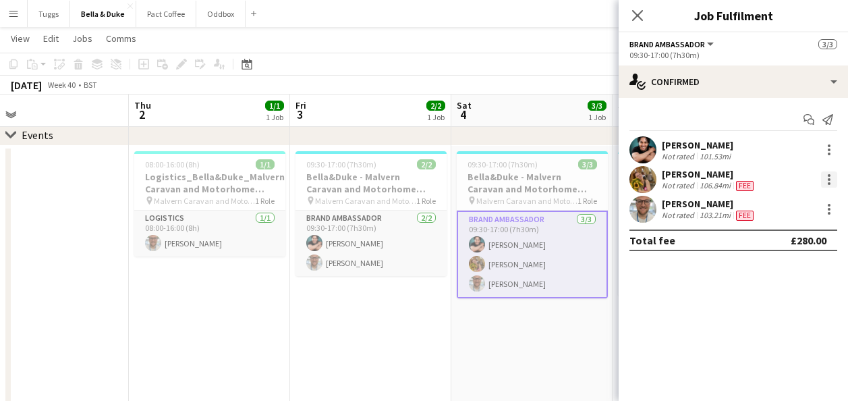
click at [828, 181] on div at bounding box center [829, 179] width 16 height 16
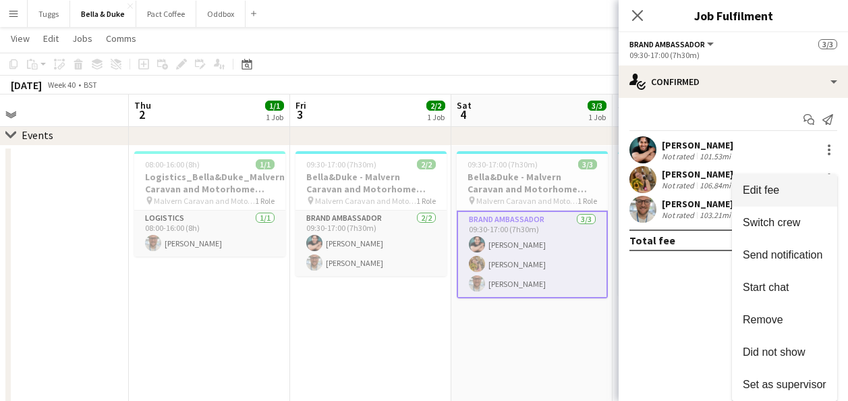
click at [809, 186] on span "Edit fee" at bounding box center [785, 190] width 84 height 12
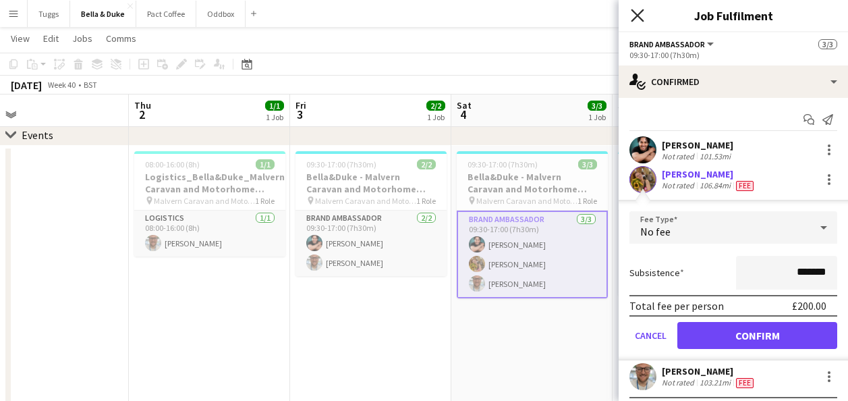
click at [639, 19] on icon at bounding box center [637, 15] width 13 height 13
